Goal: Task Accomplishment & Management: Use online tool/utility

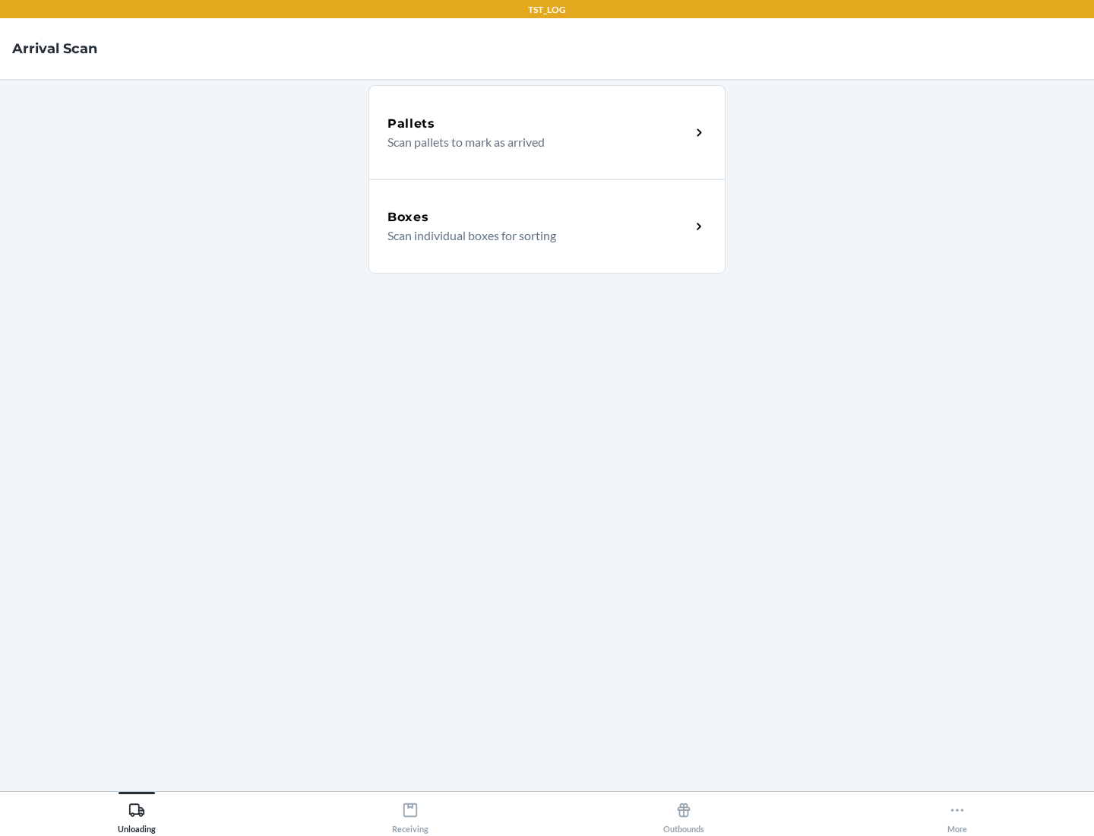
click at [539, 217] on div "Boxes" at bounding box center [539, 217] width 303 height 18
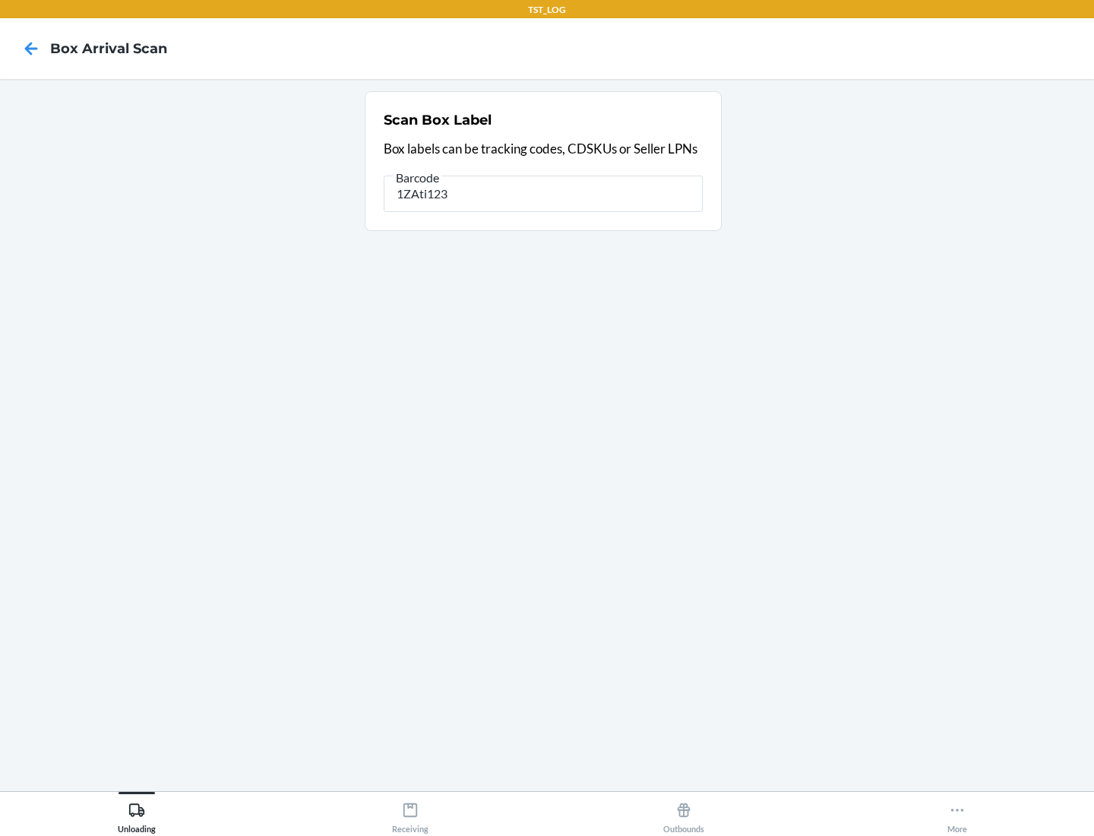
type input "1ZAti123"
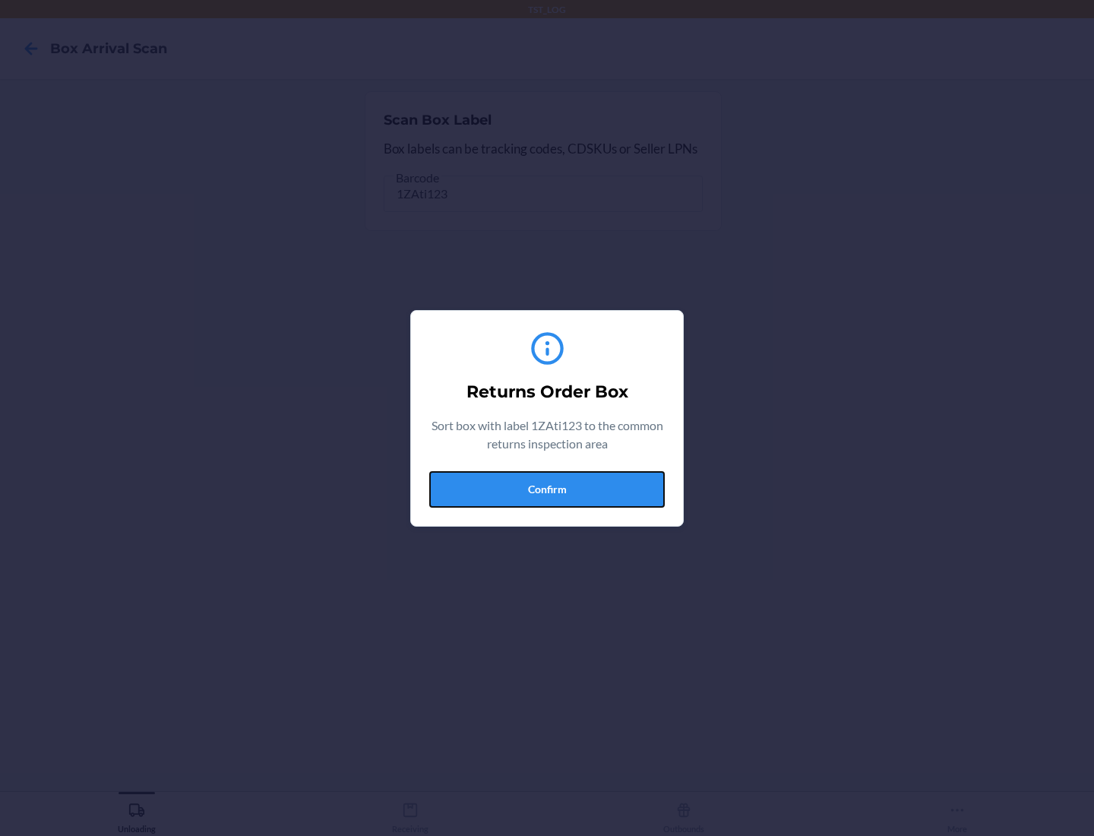
click at [547, 489] on button "Confirm" at bounding box center [547, 489] width 236 height 36
